Goal: Task Accomplishment & Management: Manage account settings

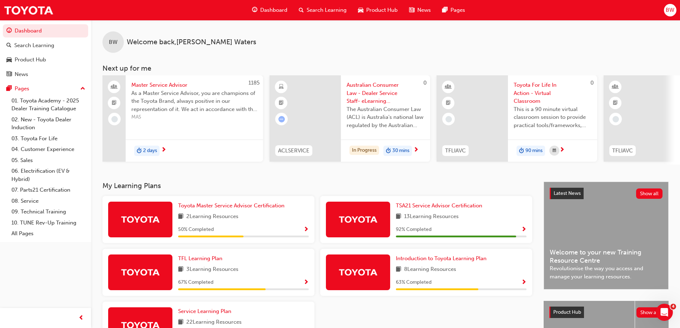
drag, startPoint x: 0, startPoint y: 0, endPoint x: 329, endPoint y: 33, distance: 330.7
click at [329, 33] on div "BW Welcome back , [PERSON_NAME]" at bounding box center [385, 36] width 589 height 33
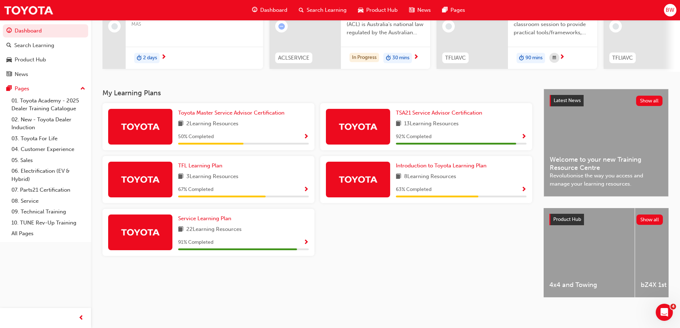
scroll to position [99, 0]
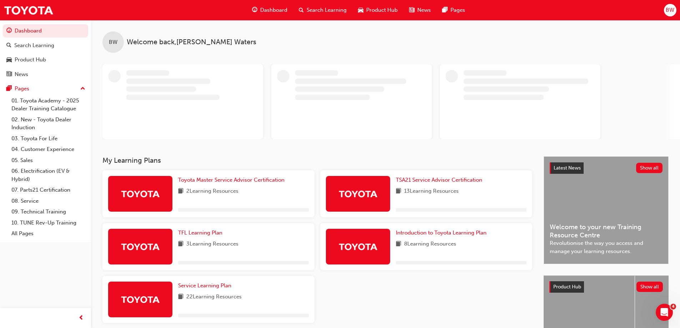
click at [666, 12] on button "BW" at bounding box center [670, 10] width 12 height 12
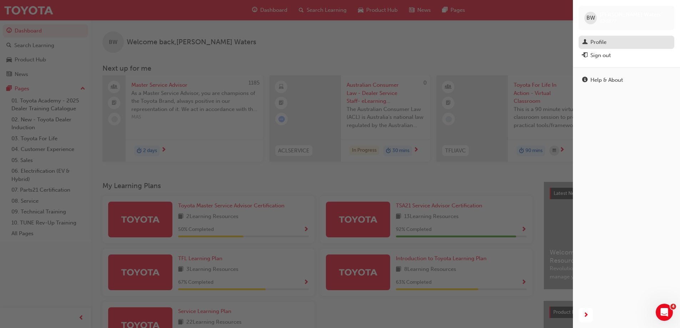
click at [611, 47] on link "Profile" at bounding box center [627, 42] width 96 height 13
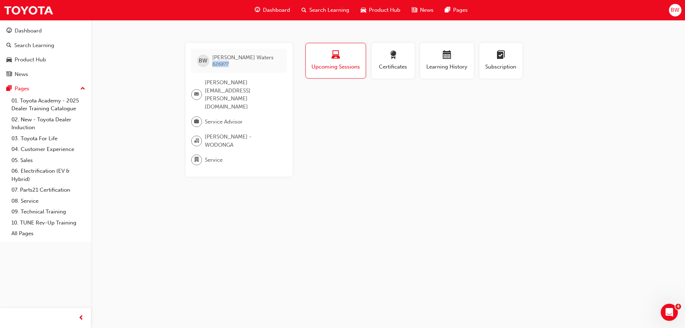
drag, startPoint x: 231, startPoint y: 65, endPoint x: 213, endPoint y: 64, distance: 17.9
click at [213, 64] on span "Brock Waters 626877" at bounding box center [242, 60] width 61 height 13
copy span "626877"
